Goal: Information Seeking & Learning: Learn about a topic

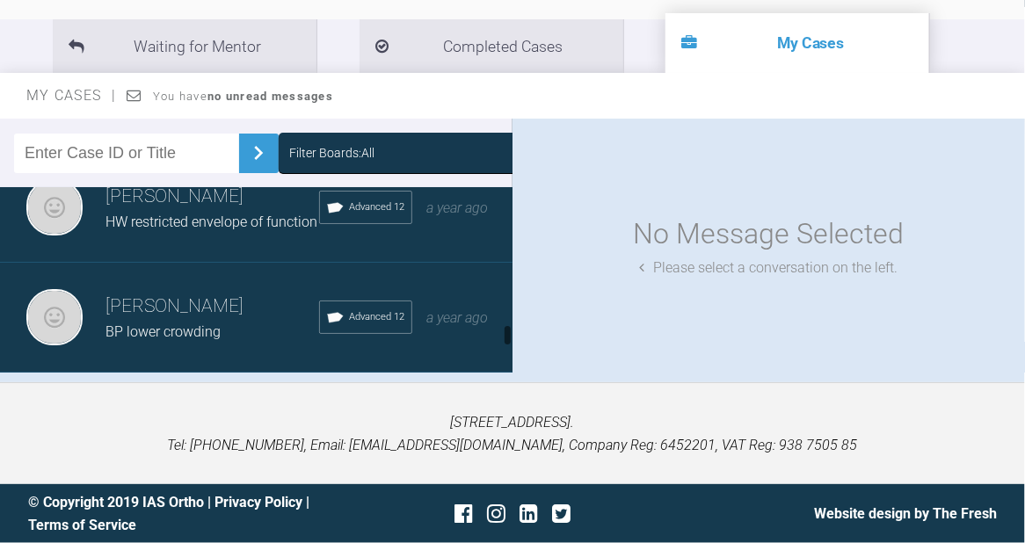
scroll to position [1172, 0]
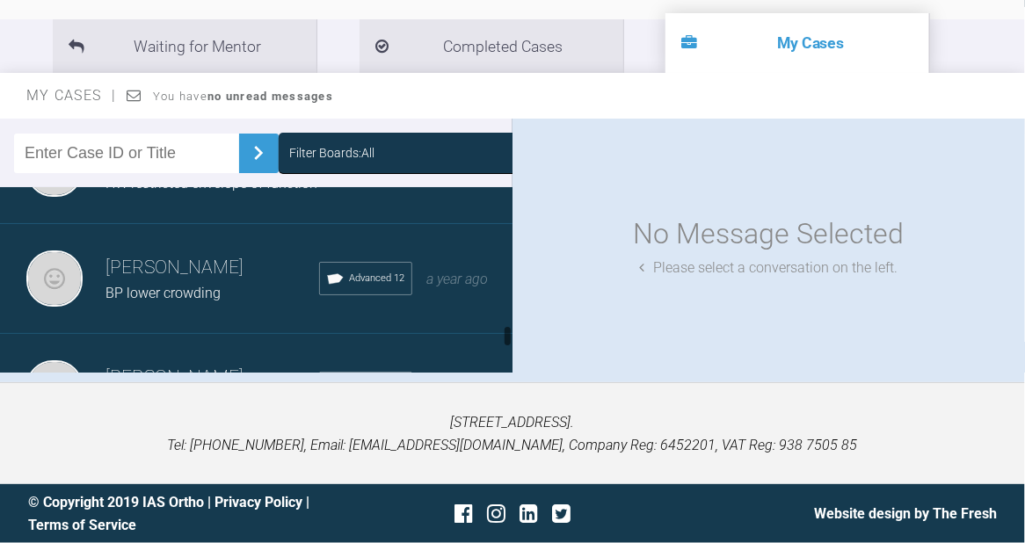
click at [212, 296] on div "BP lower crowding" at bounding box center [212, 293] width 214 height 23
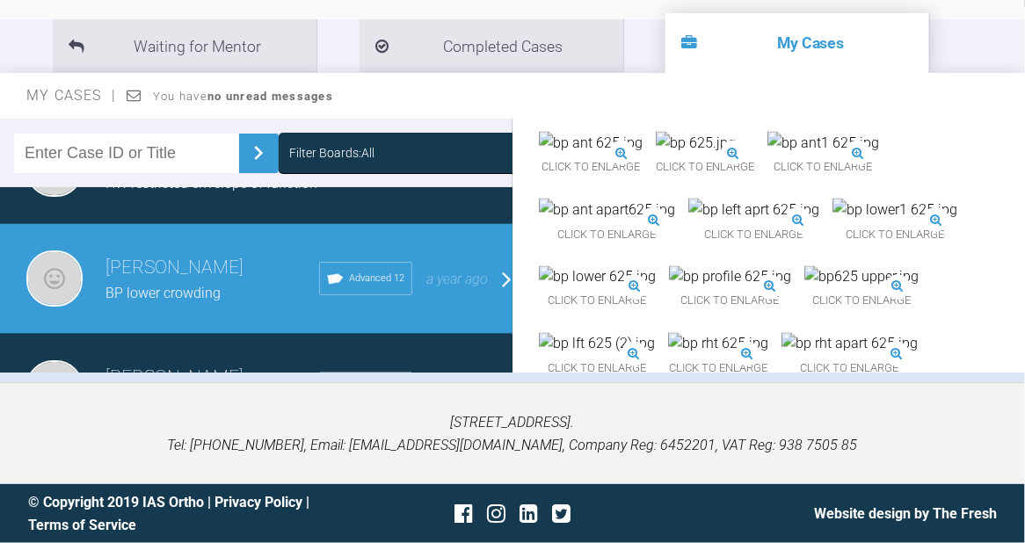
click at [633, 155] on img at bounding box center [591, 143] width 104 height 23
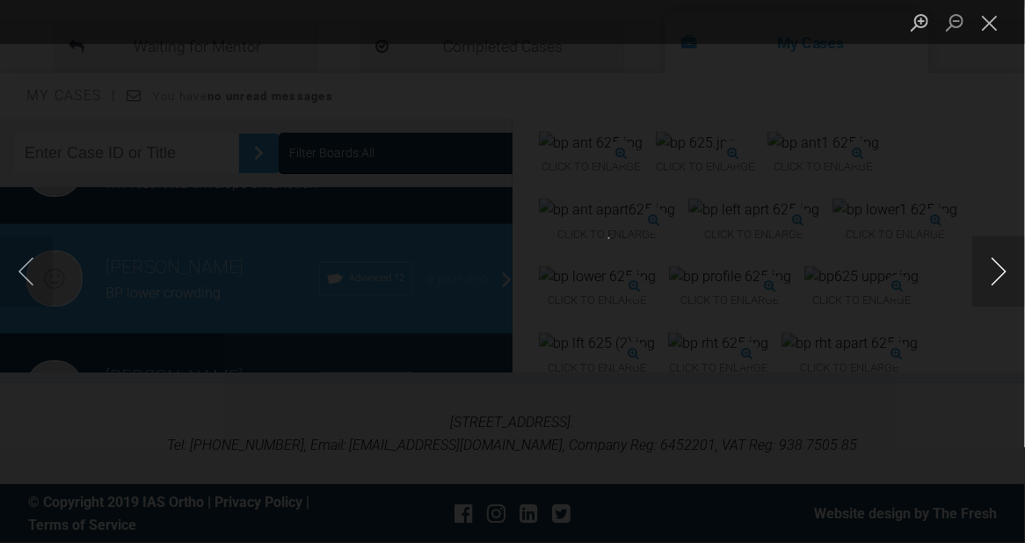
click at [1000, 267] on button "Next image" at bounding box center [998, 271] width 53 height 70
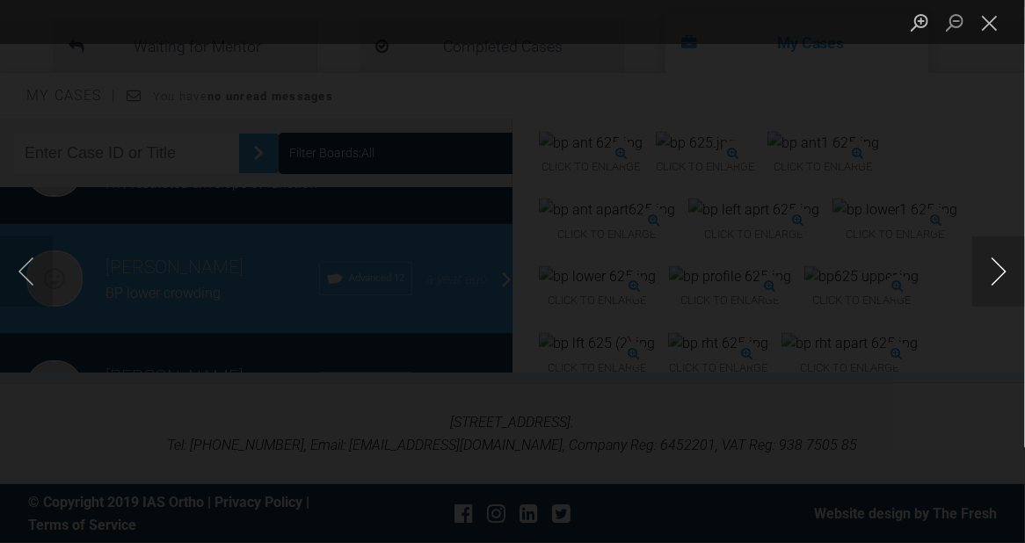
click at [1000, 267] on button "Next image" at bounding box center [998, 271] width 53 height 70
click at [993, 25] on button "Close lightbox" at bounding box center [989, 22] width 35 height 31
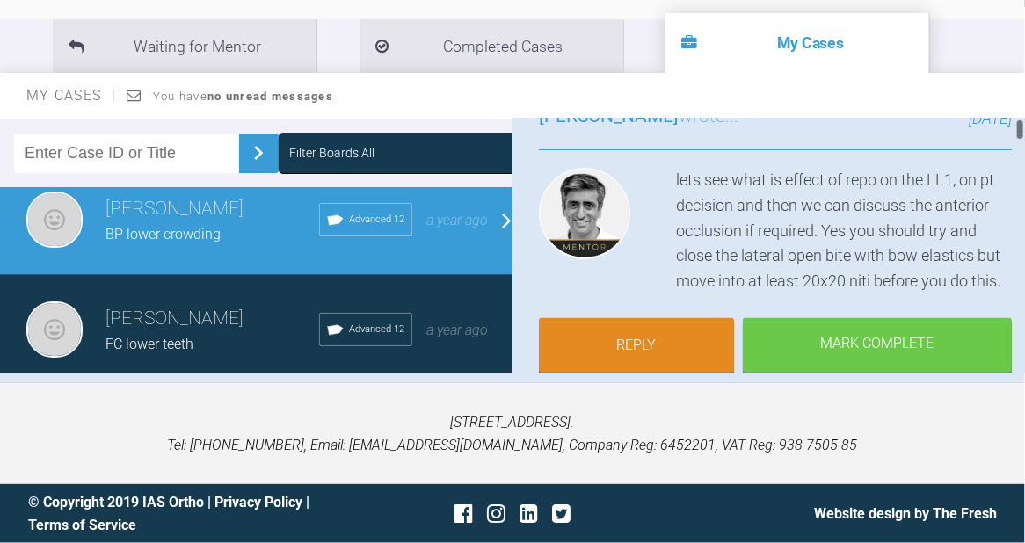
scroll to position [234, 0]
